Goal: Task Accomplishment & Management: Complete application form

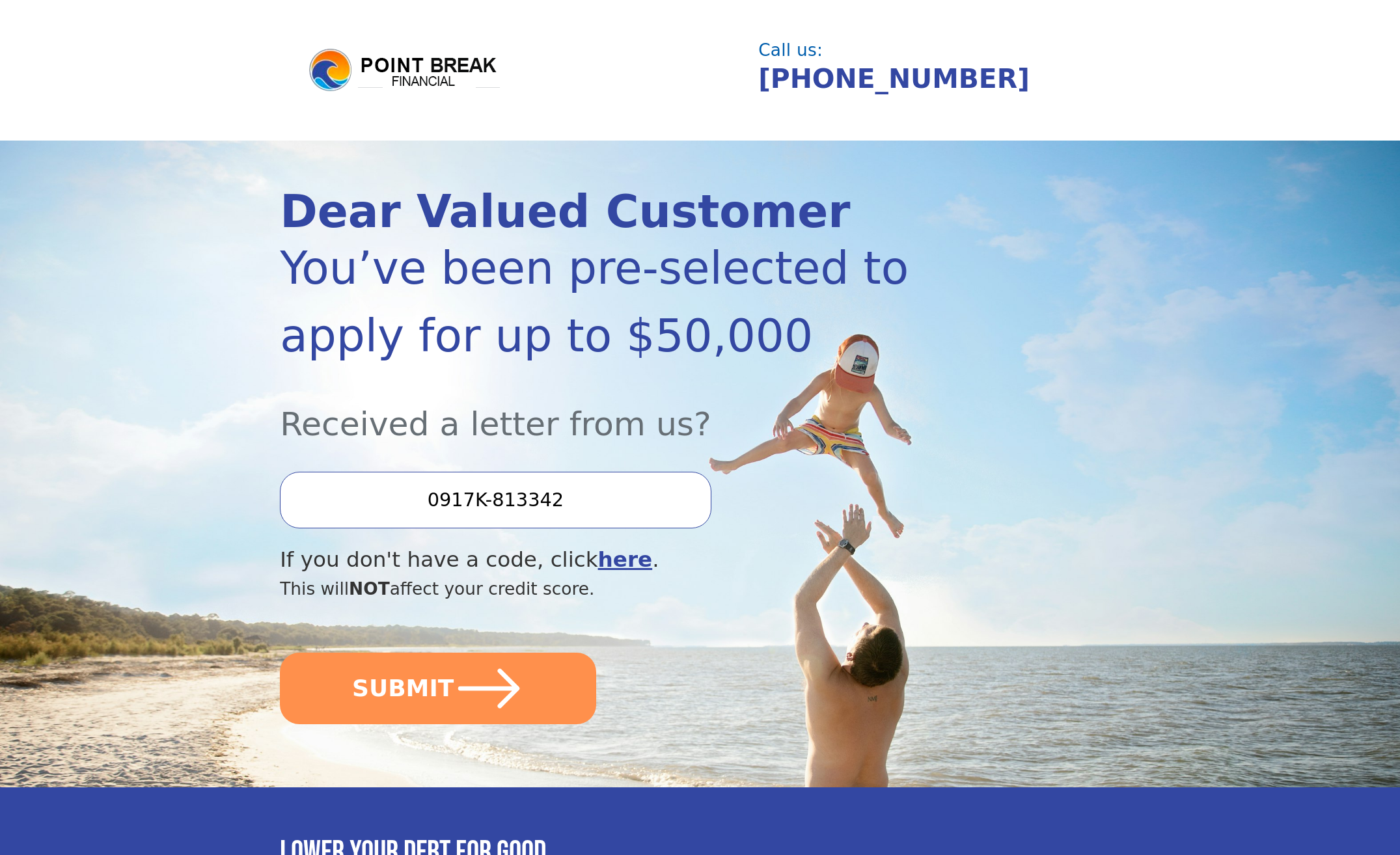
click at [585, 498] on input "0917K-813342" at bounding box center [495, 499] width 431 height 56
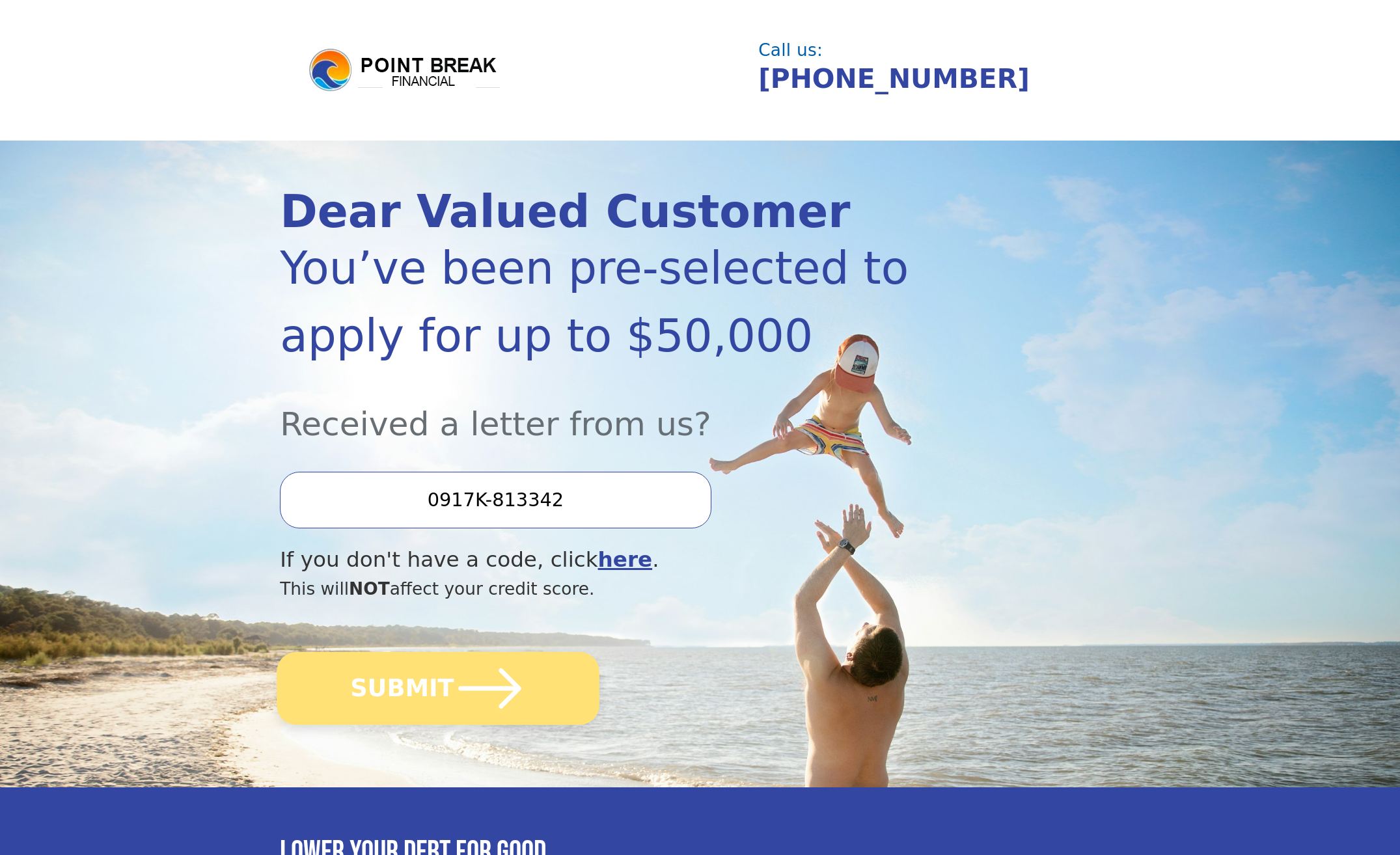
click at [529, 665] on button "SUBMIT" at bounding box center [438, 689] width 323 height 73
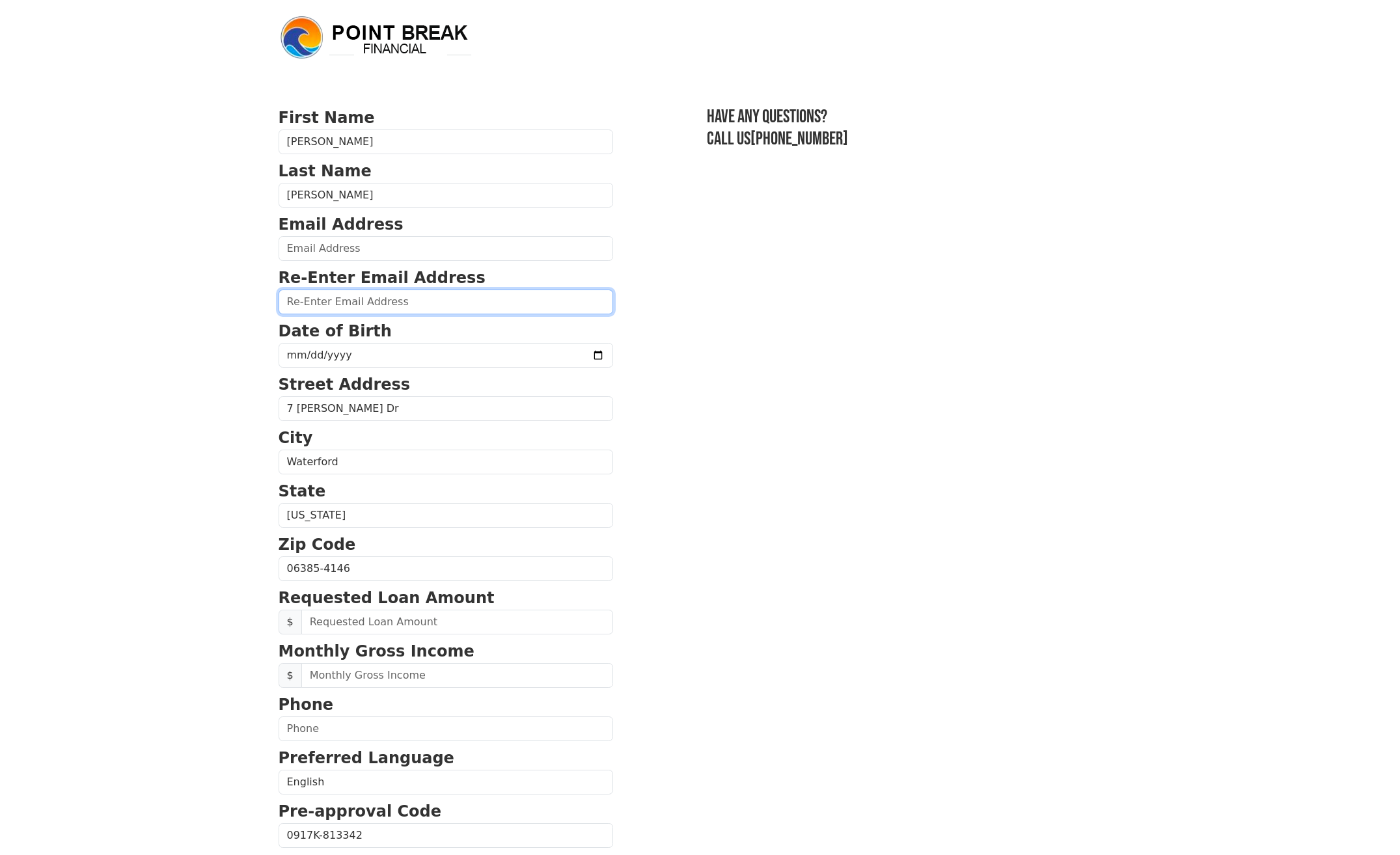
click at [460, 302] on input "email" at bounding box center [445, 302] width 335 height 25
type input "[PERSON_NAME][EMAIL_ADDRESS][PERSON_NAME][DOMAIN_NAME]"
type input "(106) 502-7333"
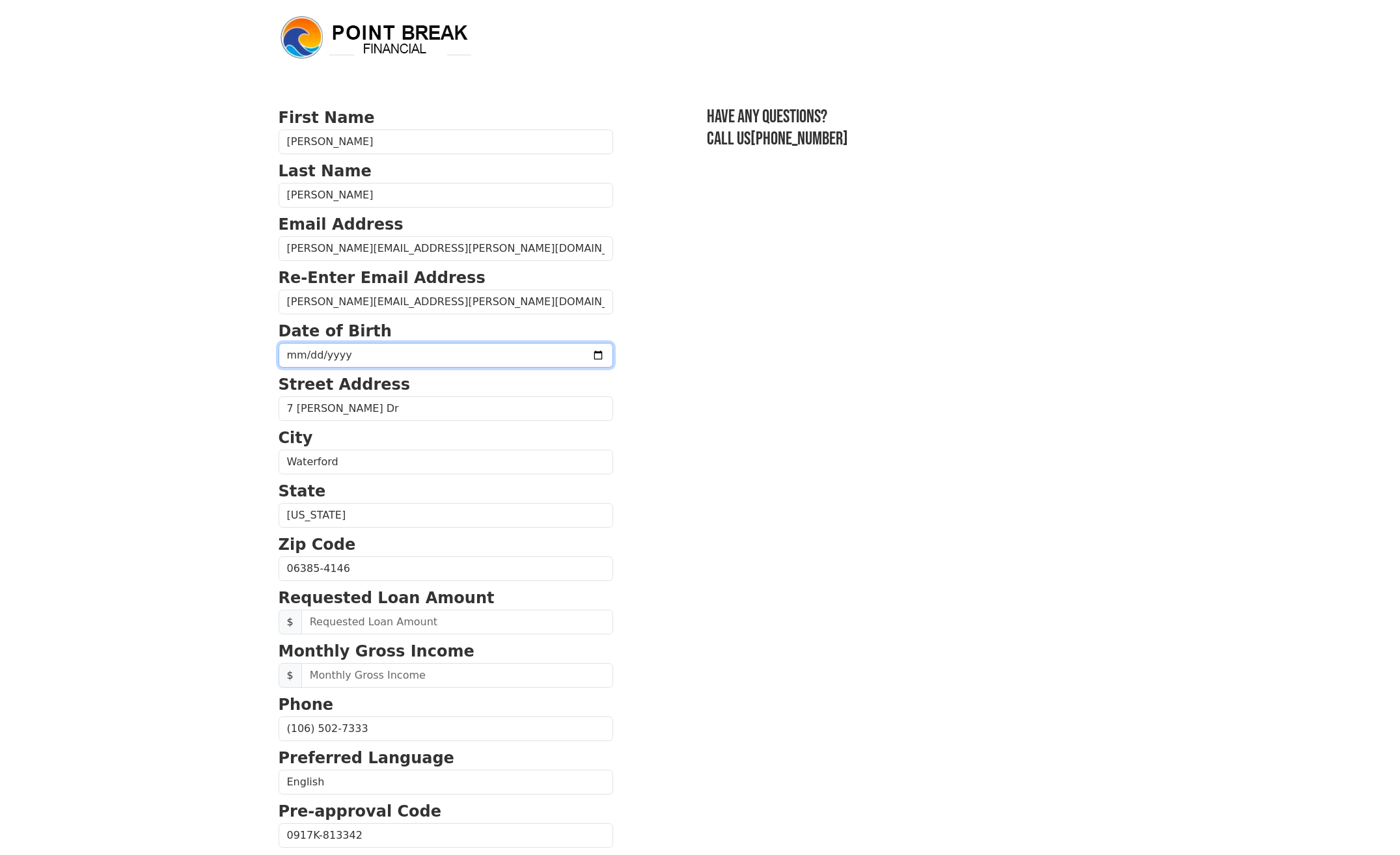
click at [460, 350] on input "date" at bounding box center [445, 355] width 335 height 25
type input "[DATE]"
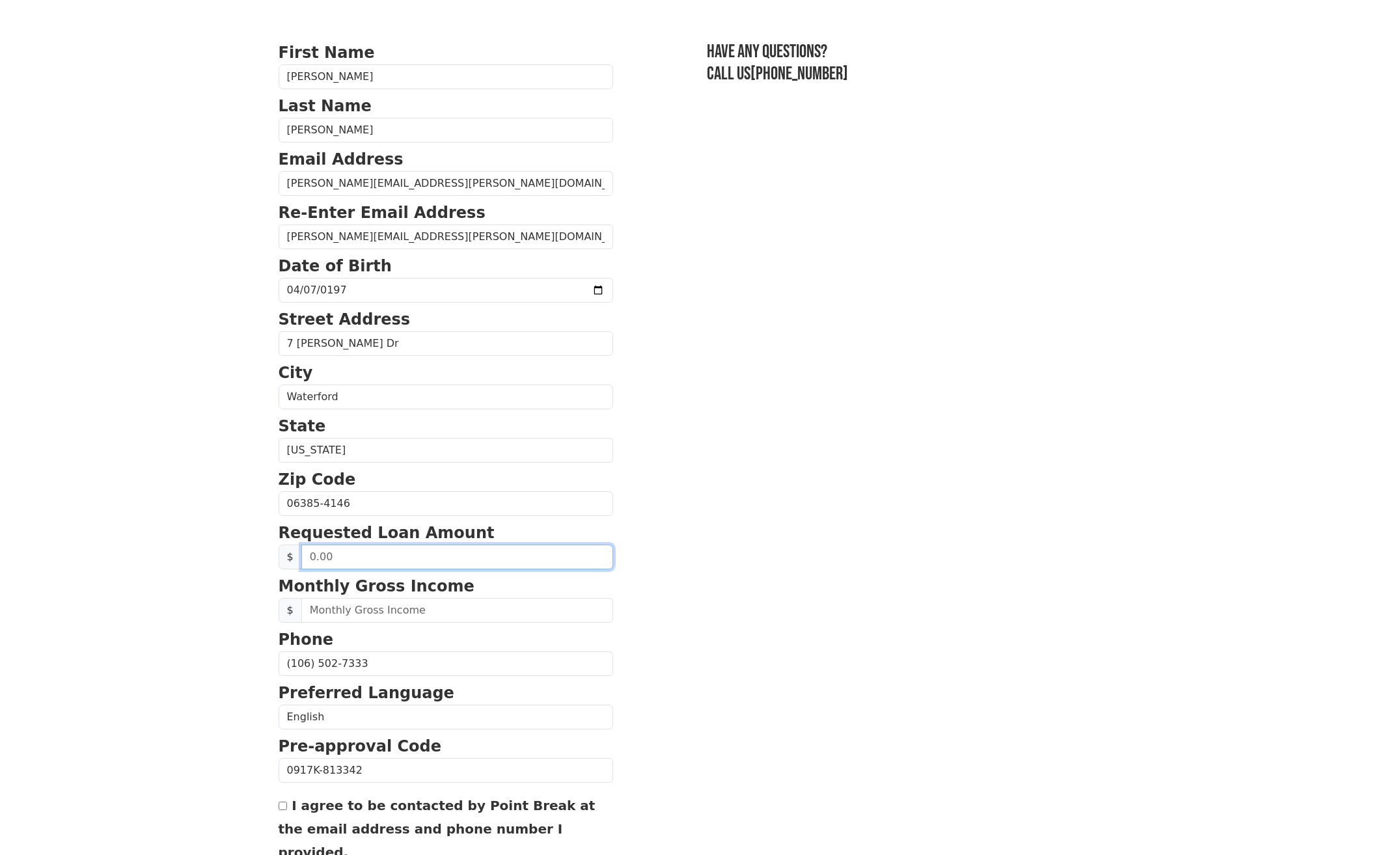
click at [472, 560] on input "text" at bounding box center [457, 557] width 312 height 25
type input "20,000.00"
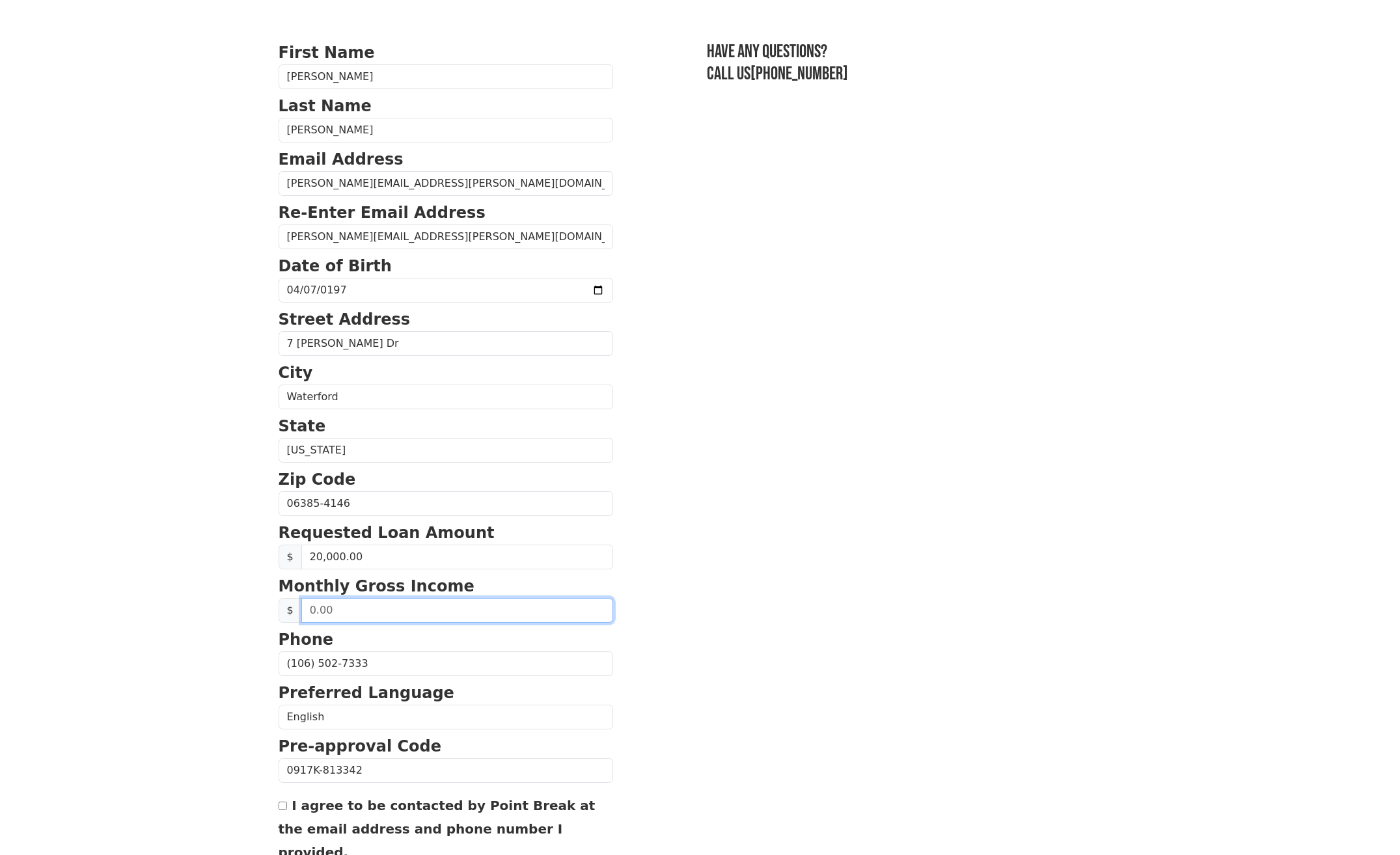
click at [471, 605] on input "text" at bounding box center [457, 610] width 312 height 25
type input "6,000.00"
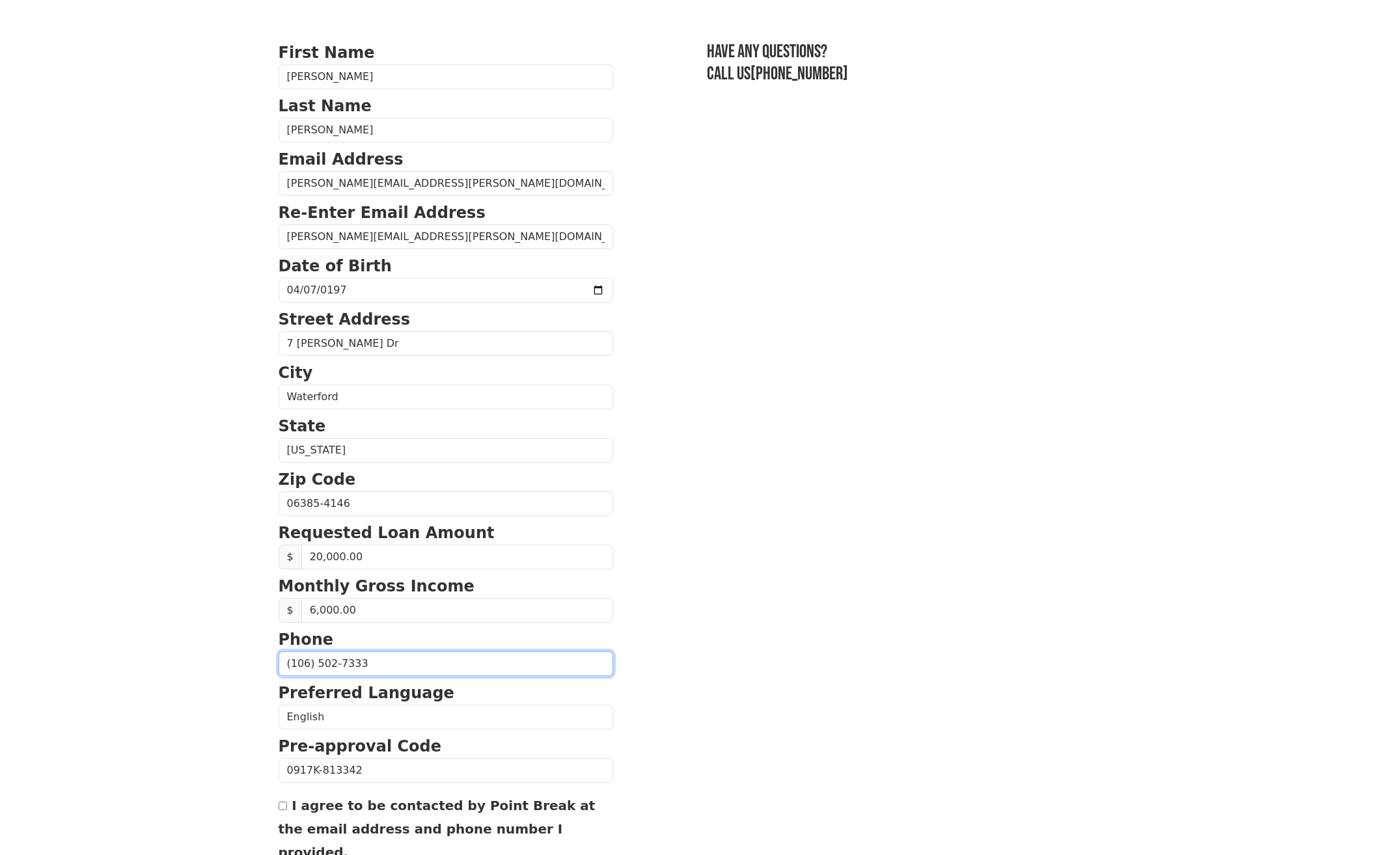
drag, startPoint x: 381, startPoint y: 667, endPoint x: 289, endPoint y: 689, distance: 94.6
click at [289, 689] on form "First Name [PERSON_NAME] Last Name [PERSON_NAME] Email Address [PERSON_NAME][EM…" at bounding box center [445, 504] width 335 height 927
type input "[PHONE_NUMBER]"
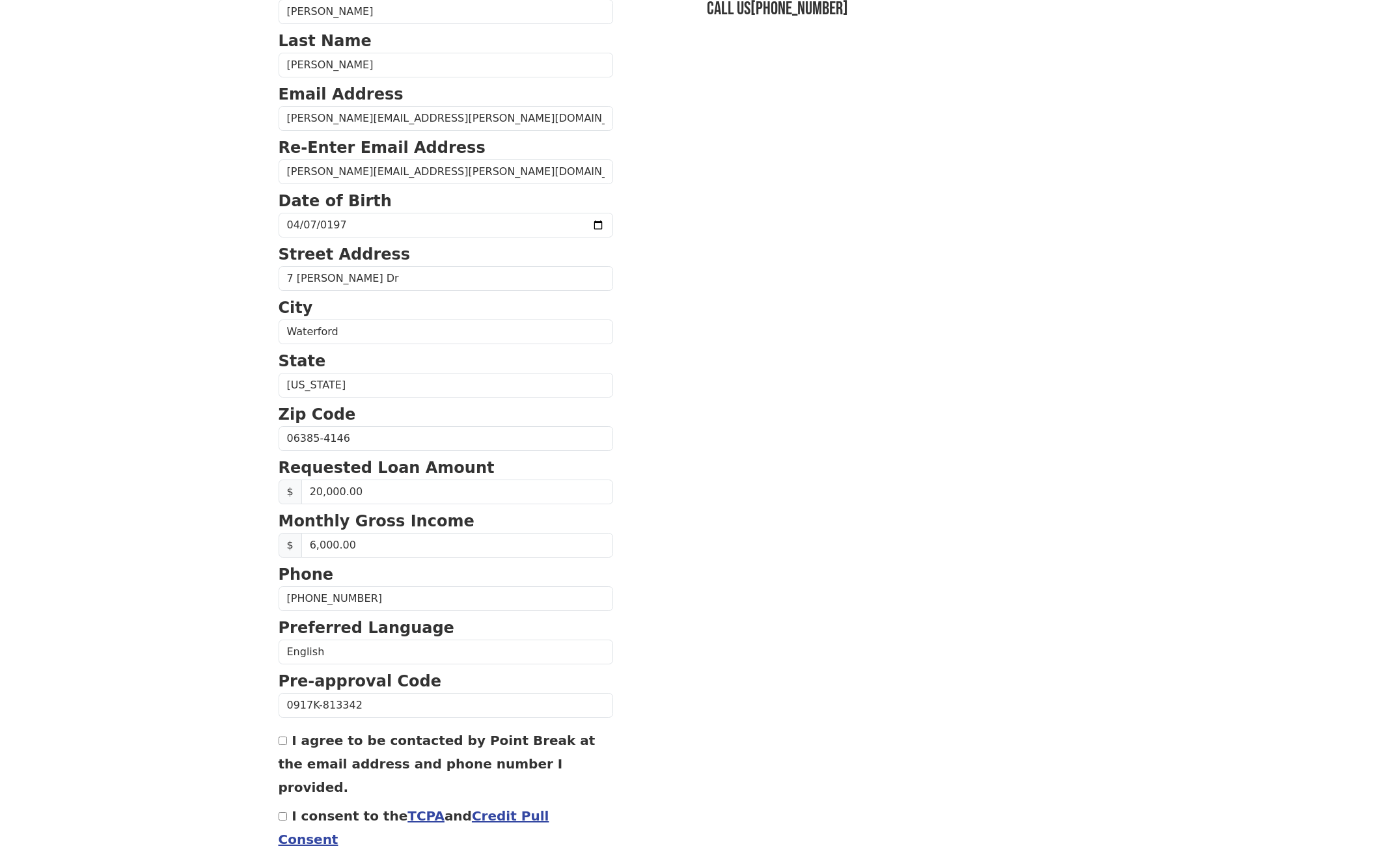
click at [290, 749] on div "I agree to be contacted by Point Break at the email address and phone number I …" at bounding box center [445, 763] width 335 height 70
click at [284, 745] on input "I agree to be contacted by Point Break at the email address and phone number I …" at bounding box center [282, 740] width 8 height 8
checkbox input "true"
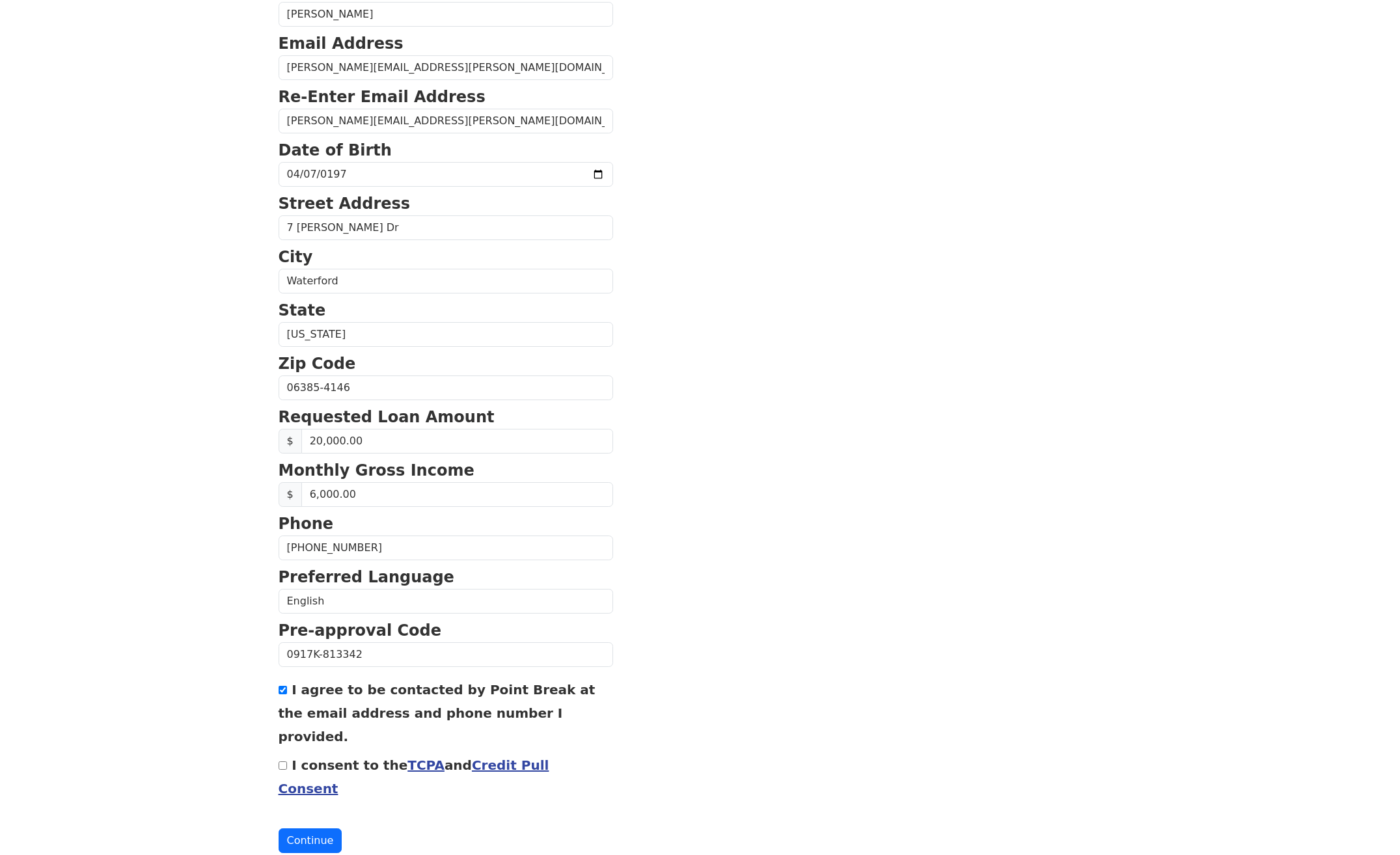
click at [284, 761] on input "I consent to the TCPA and Credit Pull Consent" at bounding box center [282, 765] width 8 height 8
checkbox input "true"
click at [310, 828] on button "Continue" at bounding box center [310, 841] width 64 height 25
